Goal: Find specific page/section: Find specific page/section

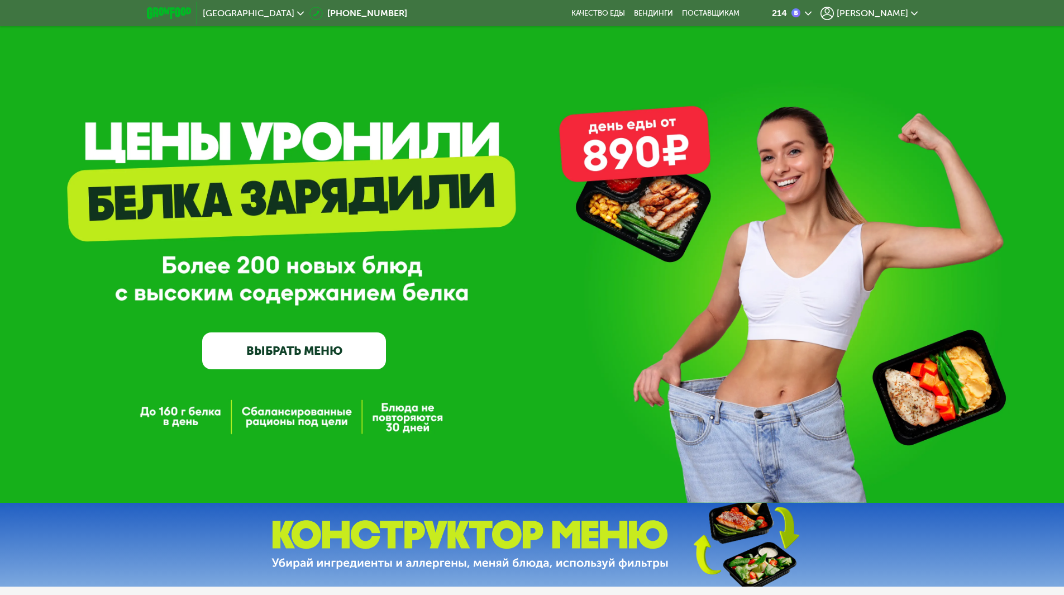
click at [878, 13] on span "[PERSON_NAME]" at bounding box center [872, 13] width 71 height 9
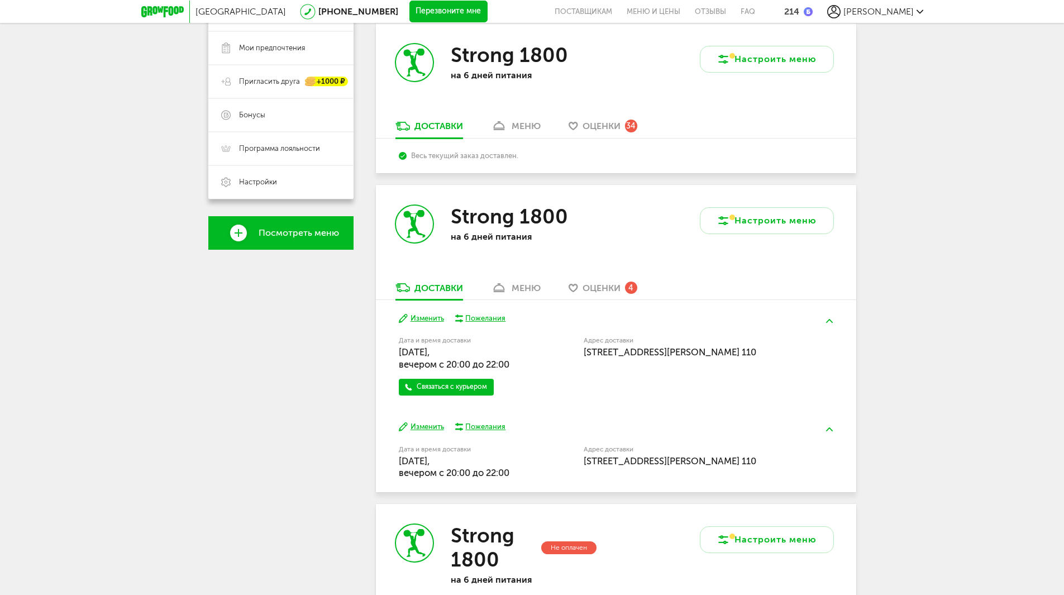
click at [523, 293] on div "меню" at bounding box center [526, 288] width 29 height 11
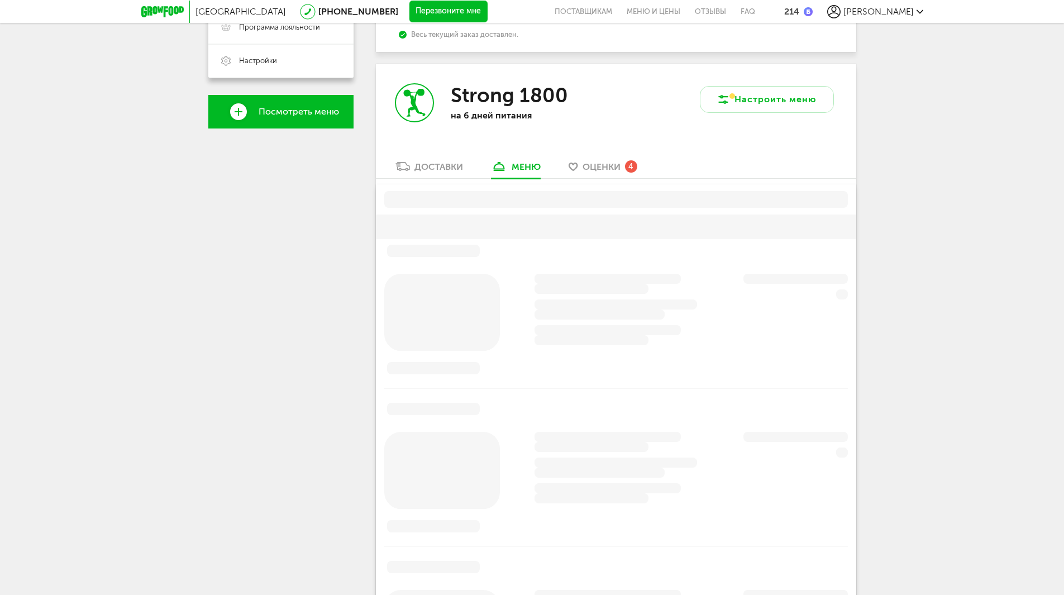
scroll to position [380, 0]
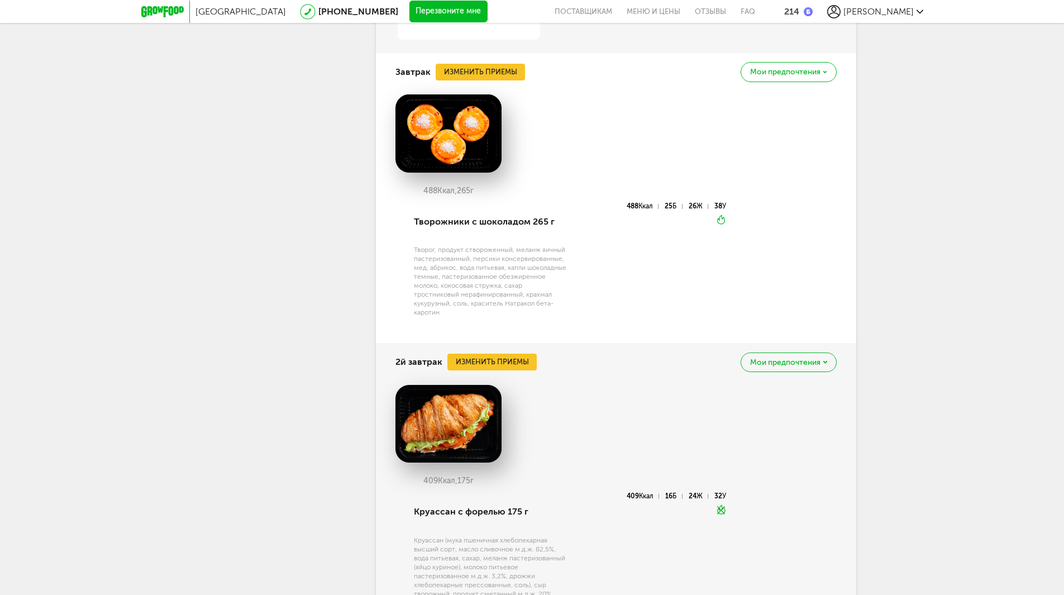
drag, startPoint x: 321, startPoint y: 219, endPoint x: 329, endPoint y: 194, distance: 26.5
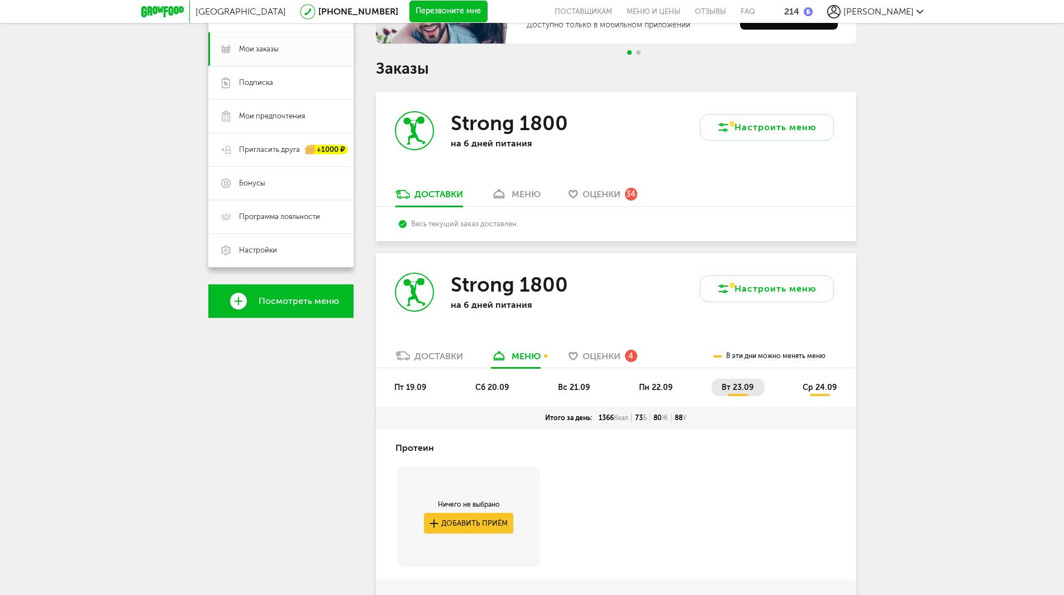
scroll to position [140, 0]
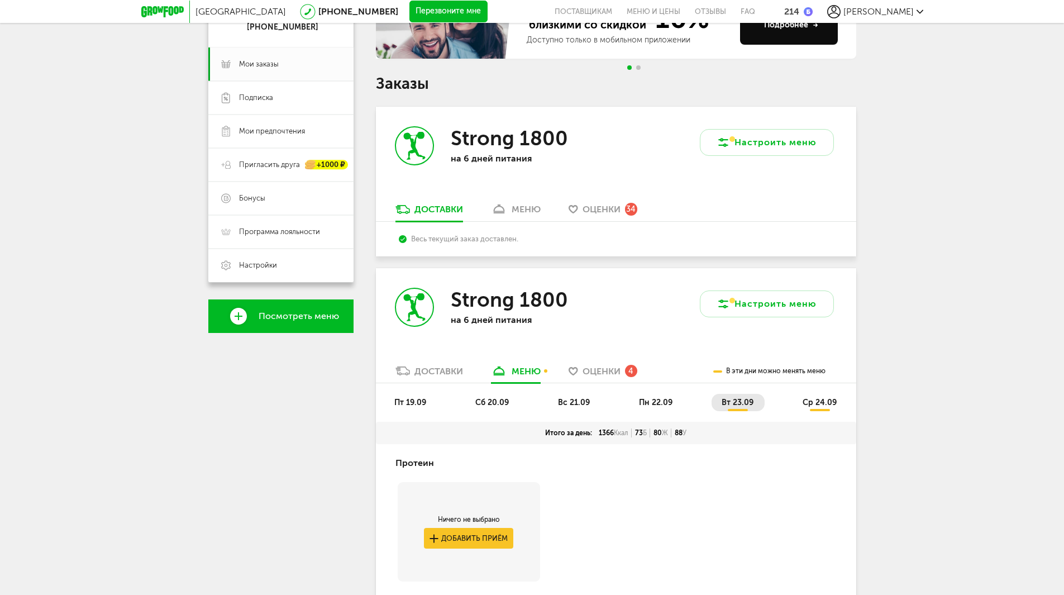
click at [421, 395] on li "пт 19.09" at bounding box center [410, 402] width 53 height 17
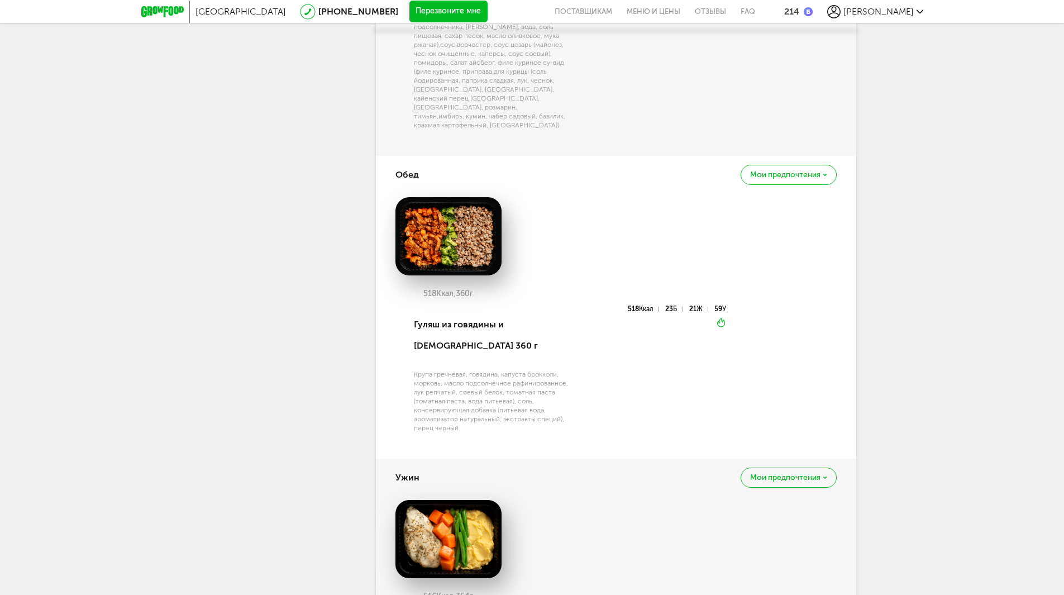
scroll to position [1034, 0]
